Goal: Find specific page/section: Find specific page/section

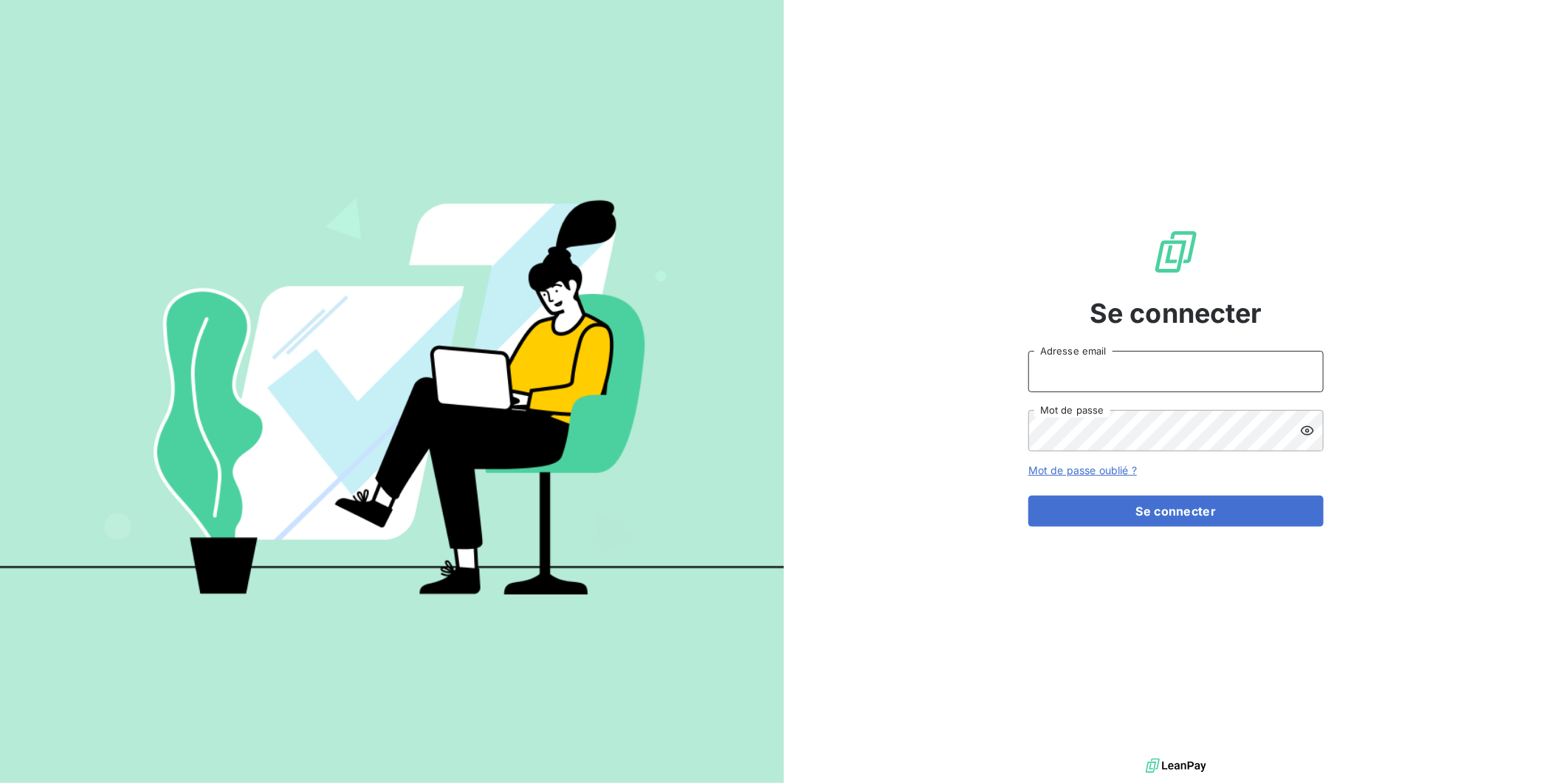
click at [1102, 379] on input "Adresse email" at bounding box center [1176, 371] width 296 height 41
type input "[PERSON_NAME][EMAIL_ADDRESS][DOMAIN_NAME]"
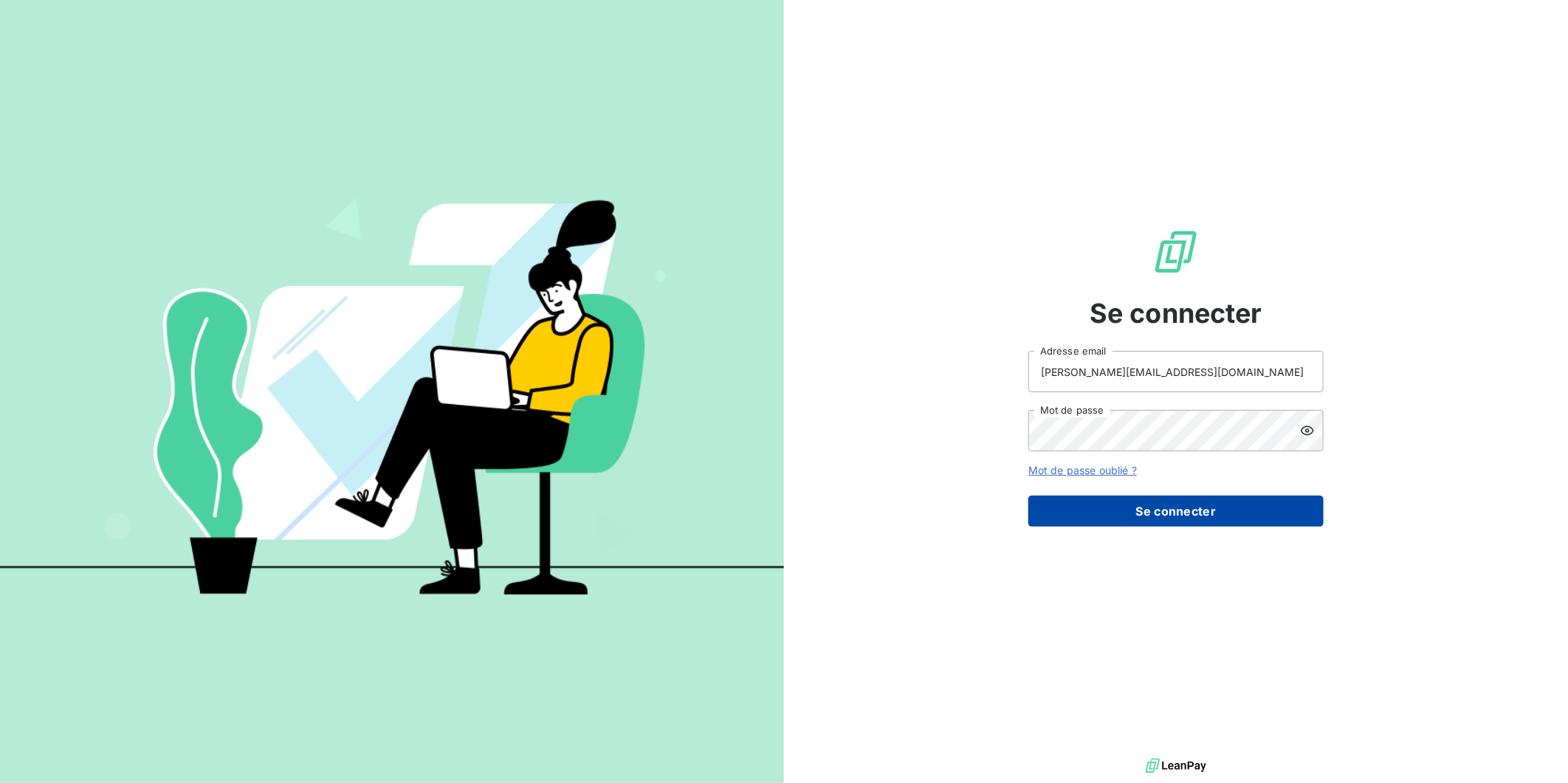
click at [1123, 521] on button "Se connecter" at bounding box center [1176, 511] width 296 height 31
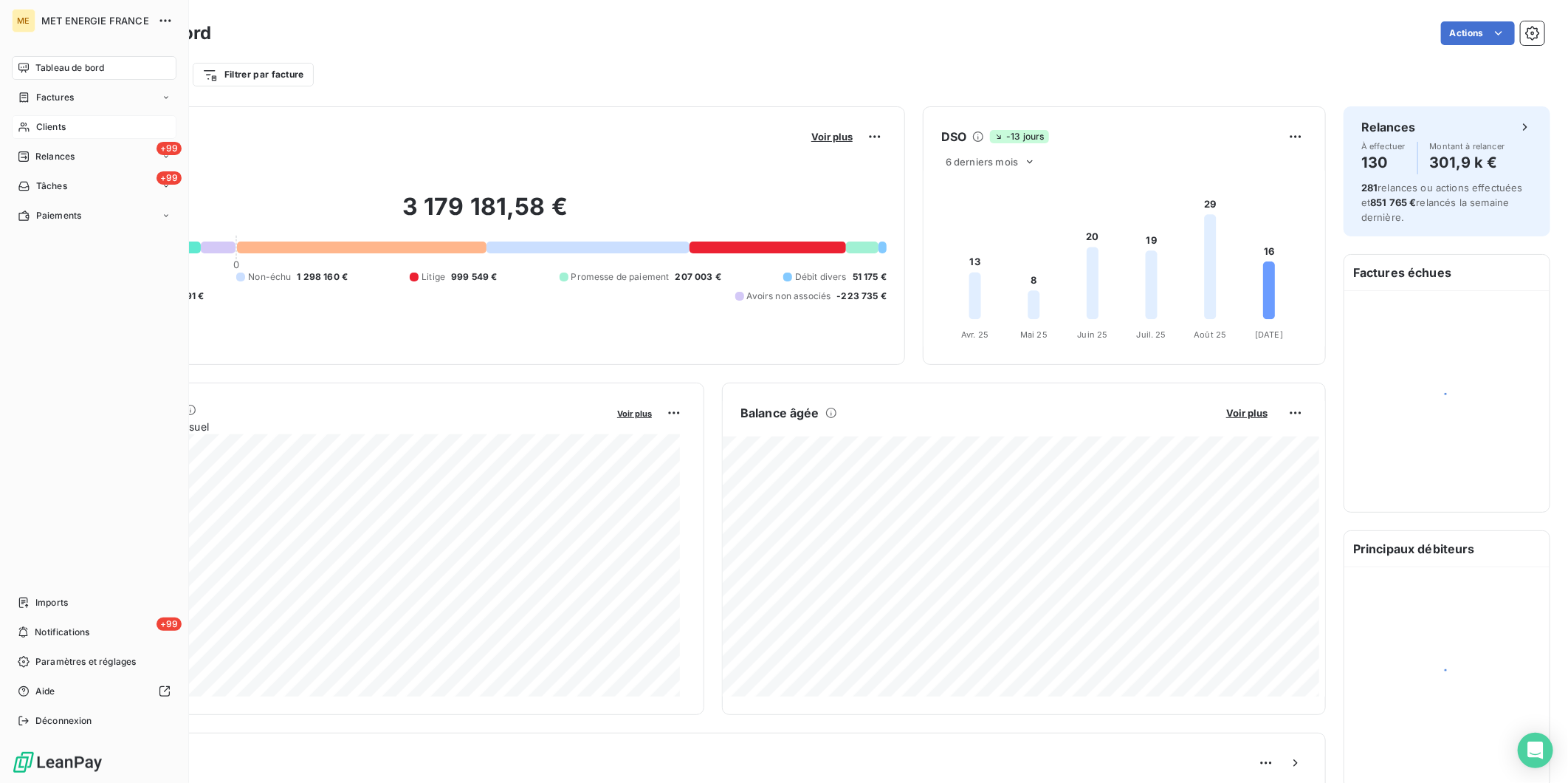
click at [47, 128] on span "Clients" at bounding box center [50, 127] width 29 height 13
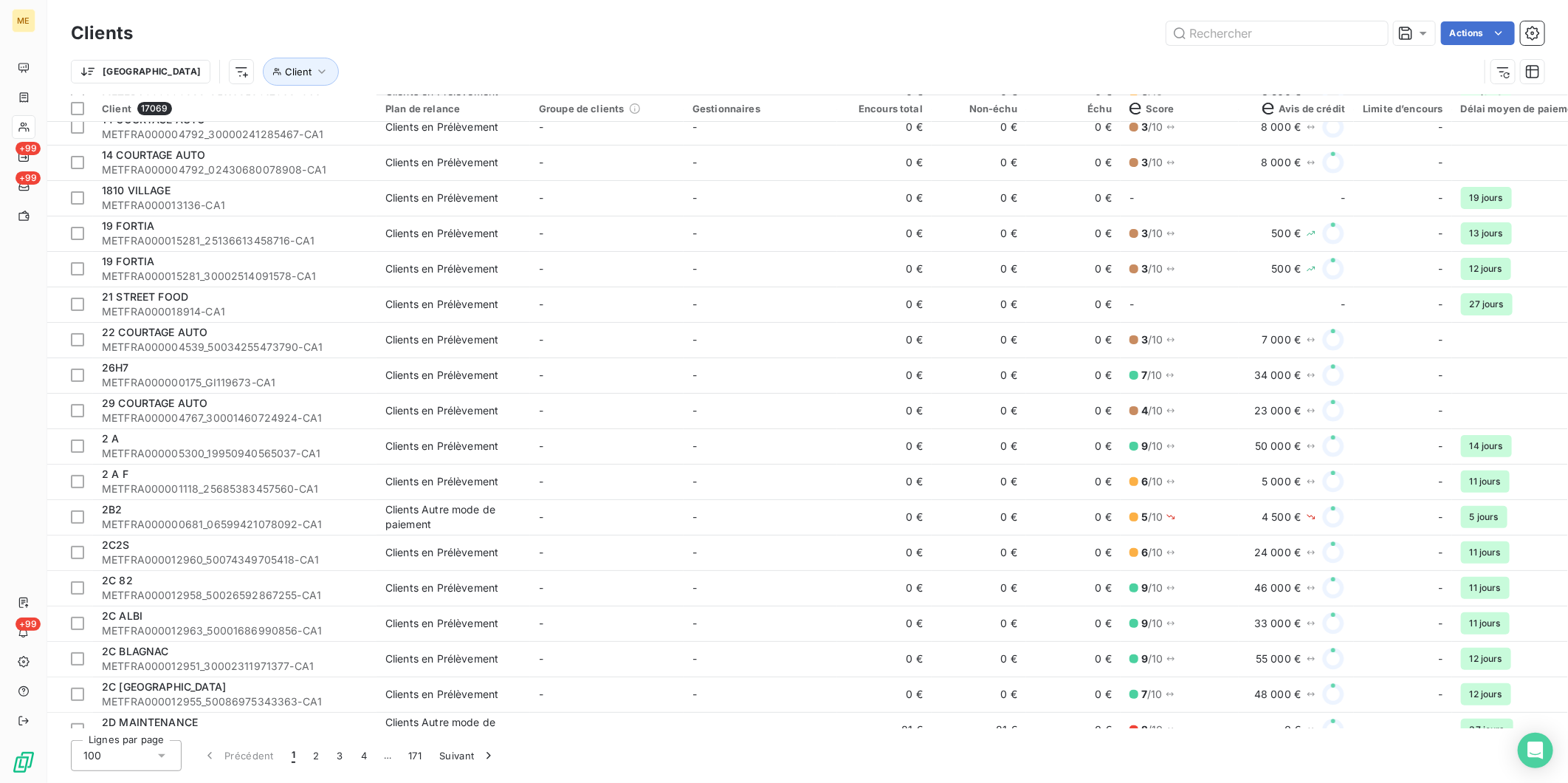
scroll to position [13, 0]
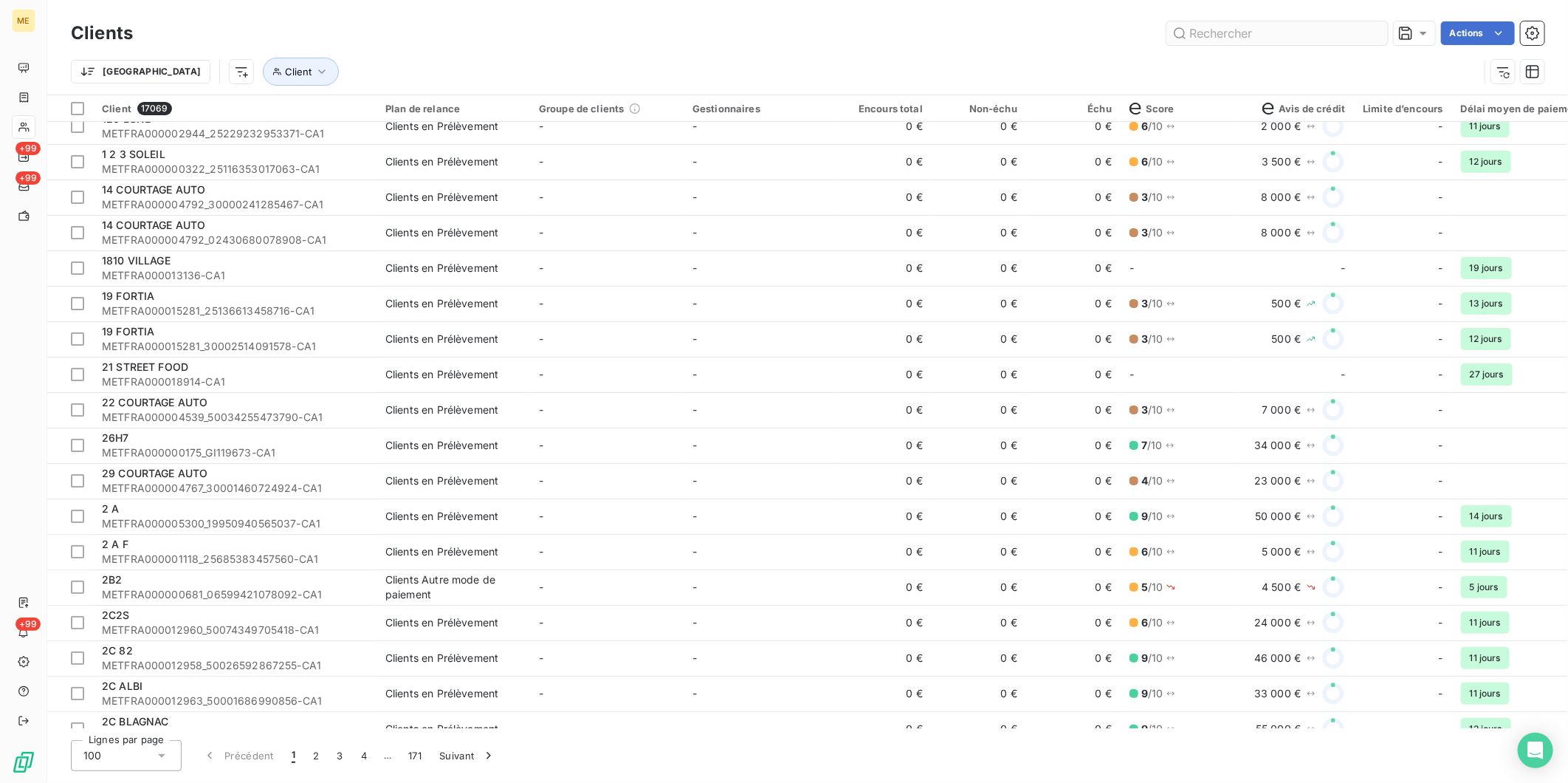
click at [1252, 37] on input "text" at bounding box center [1276, 33] width 221 height 24
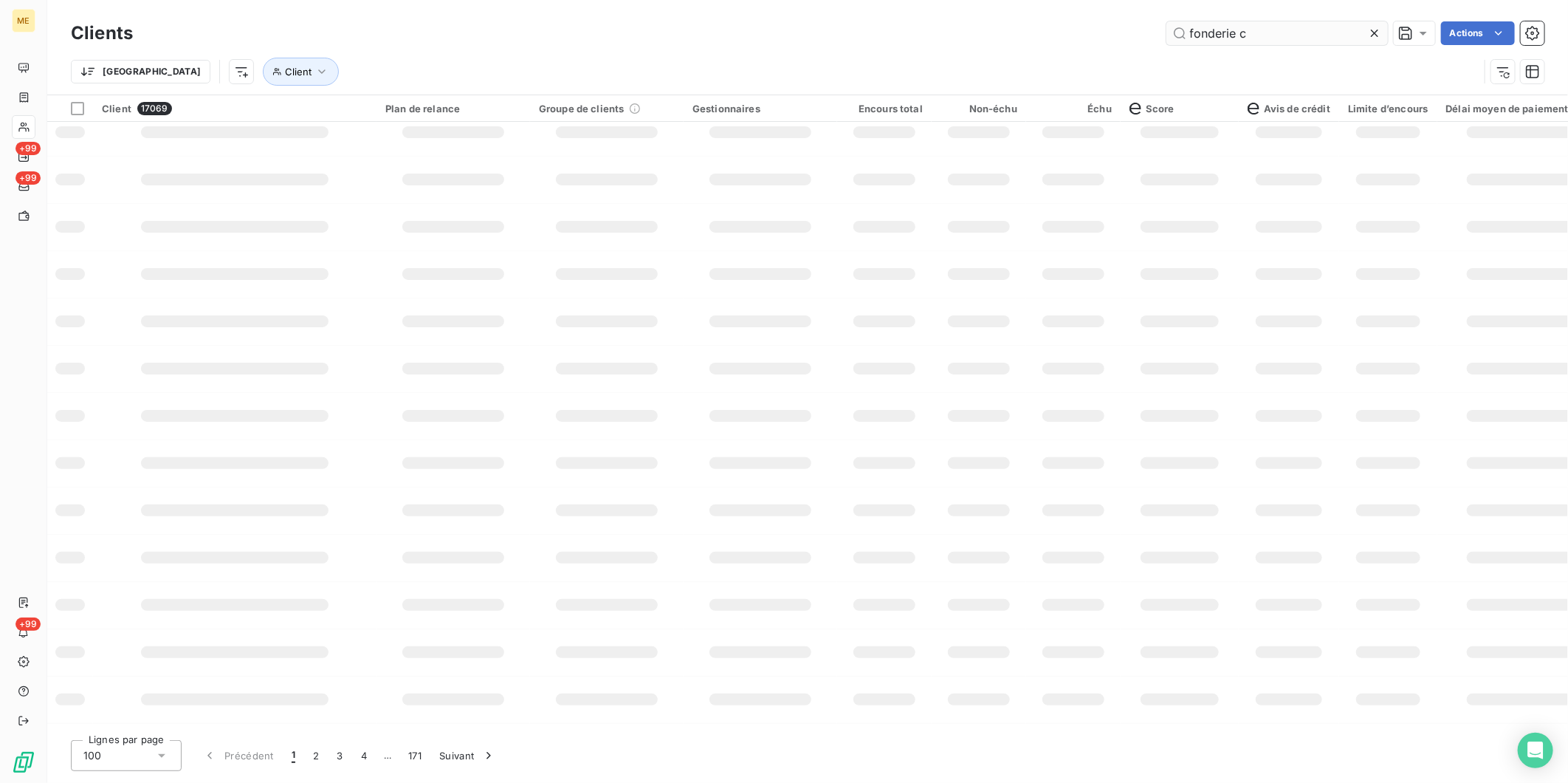
scroll to position [0, 0]
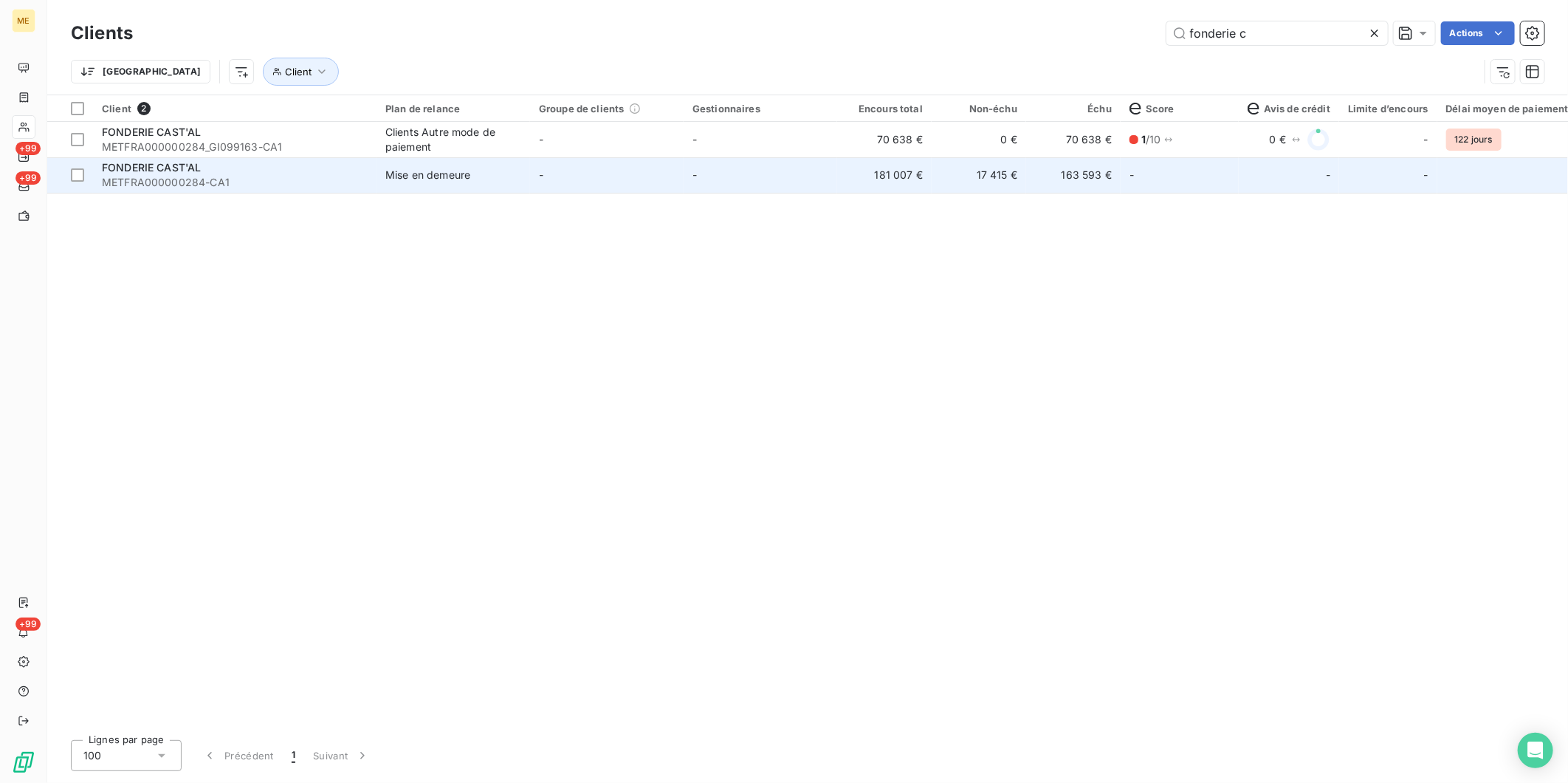
type input "fonderie c"
click at [229, 176] on span "METFRA000000284-CA1" at bounding box center [234, 183] width 266 height 15
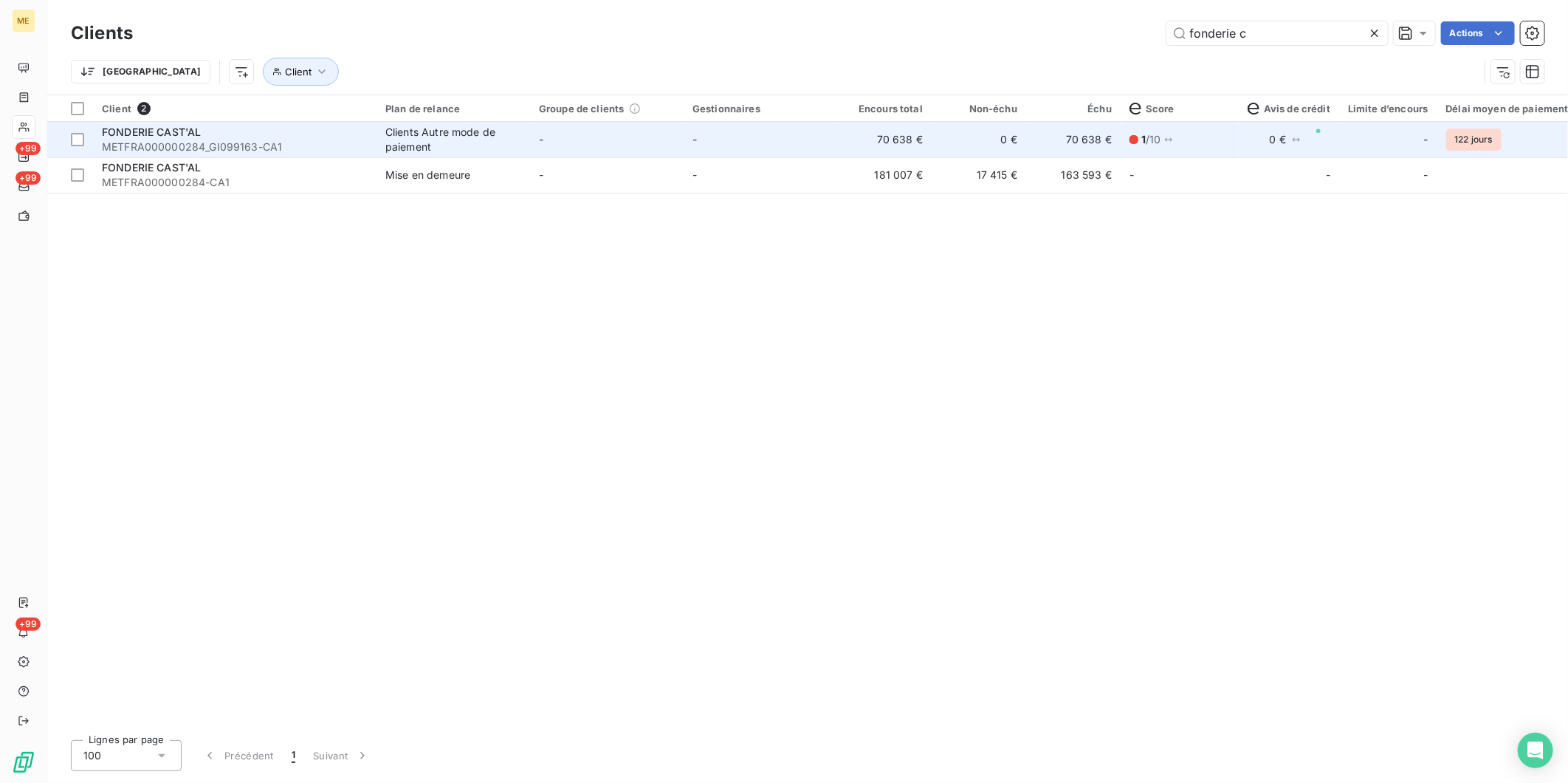
click at [198, 140] on span "METFRA000000284_GI099163-CA1" at bounding box center [234, 147] width 266 height 15
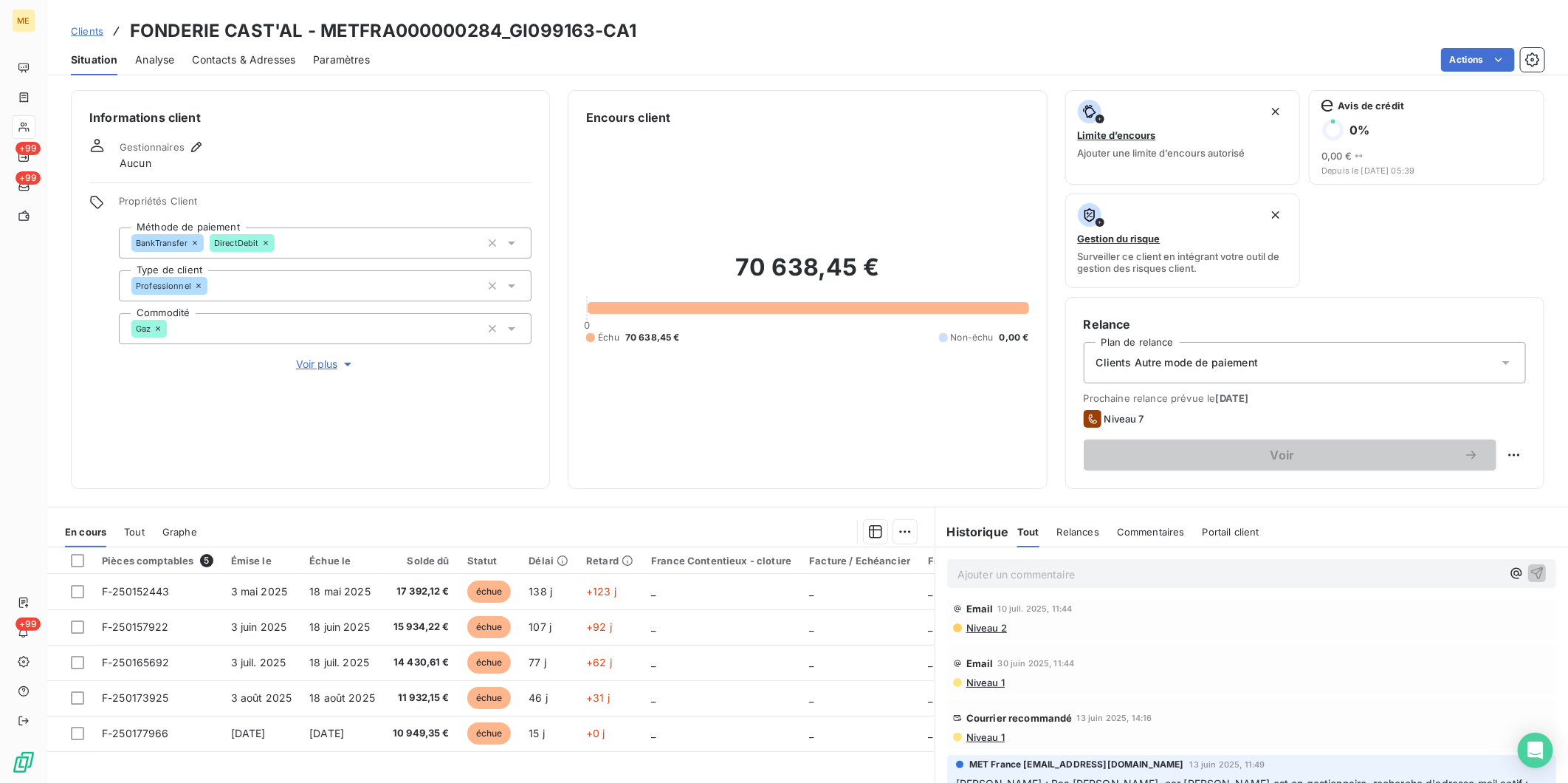
scroll to position [82, 0]
